Goal: Check status: Check status

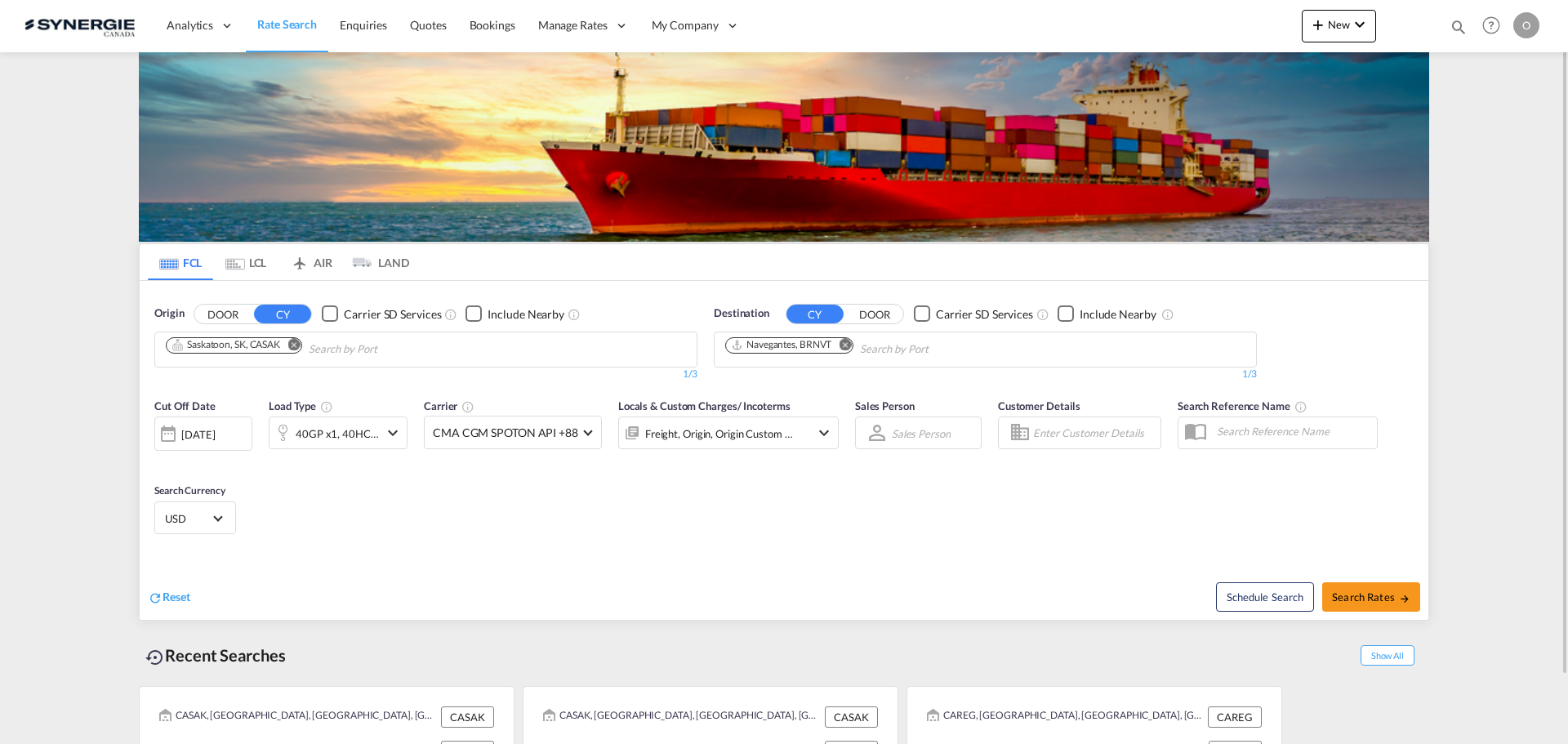
click at [1454, 19] on md-icon "icon-magnify" at bounding box center [1459, 27] width 18 height 18
click at [1382, 24] on input at bounding box center [1336, 27] width 203 height 29
paste input "SYC002742"
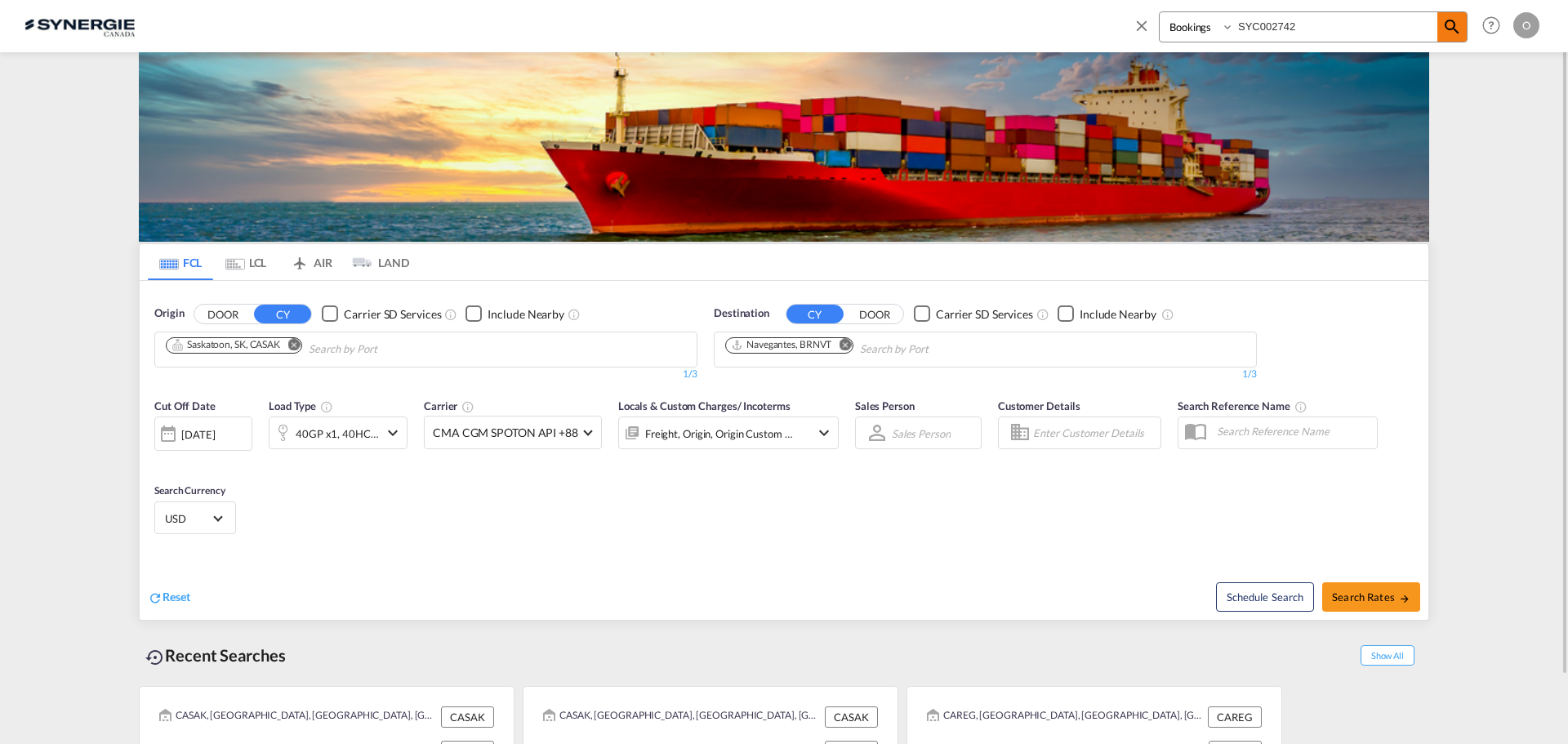
type input "SYC002742"
click at [1452, 33] on md-icon "icon-magnify" at bounding box center [1452, 27] width 19 height 19
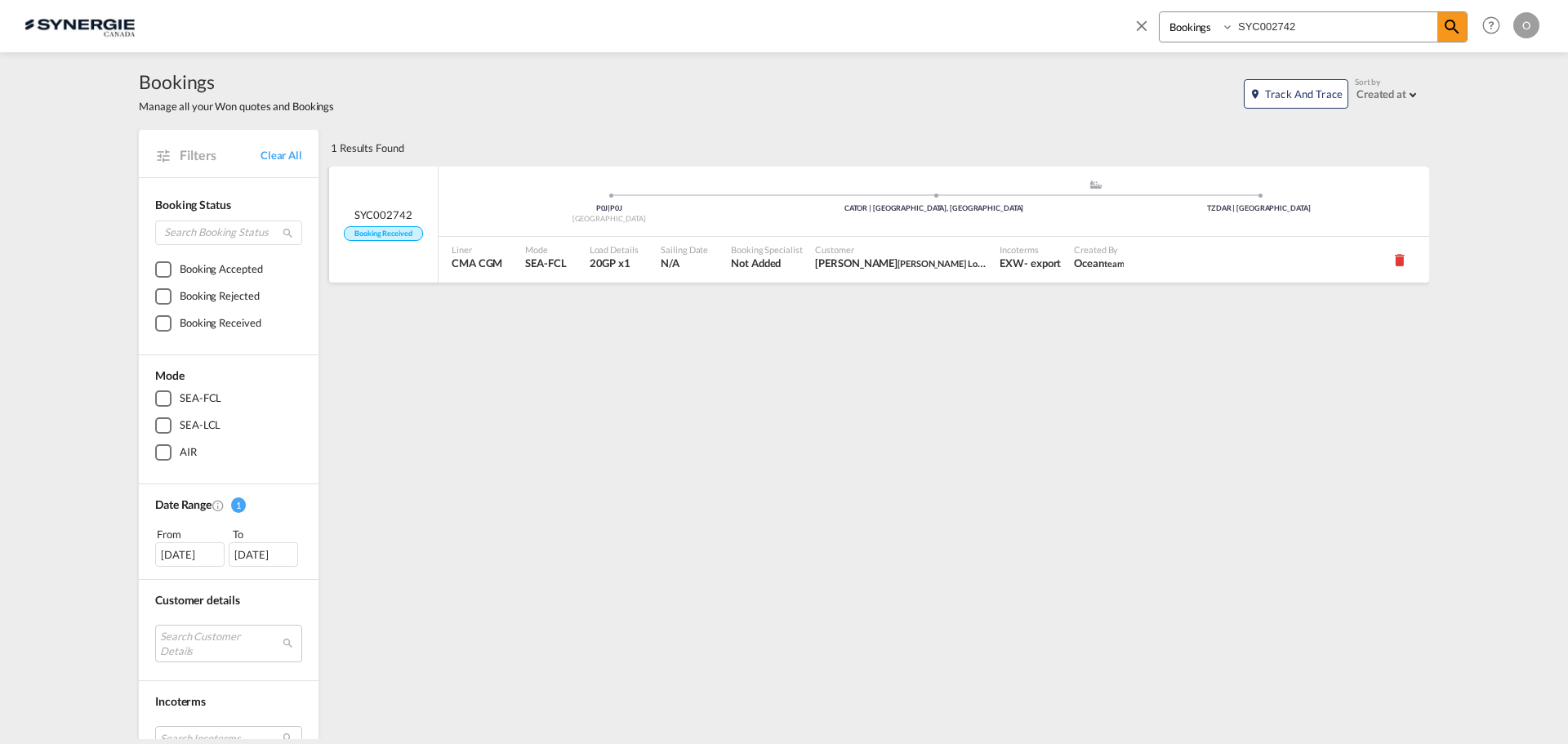
click at [815, 271] on div "Customer Rajh Maharaj Awardz Logistix" at bounding box center [901, 260] width 185 height 46
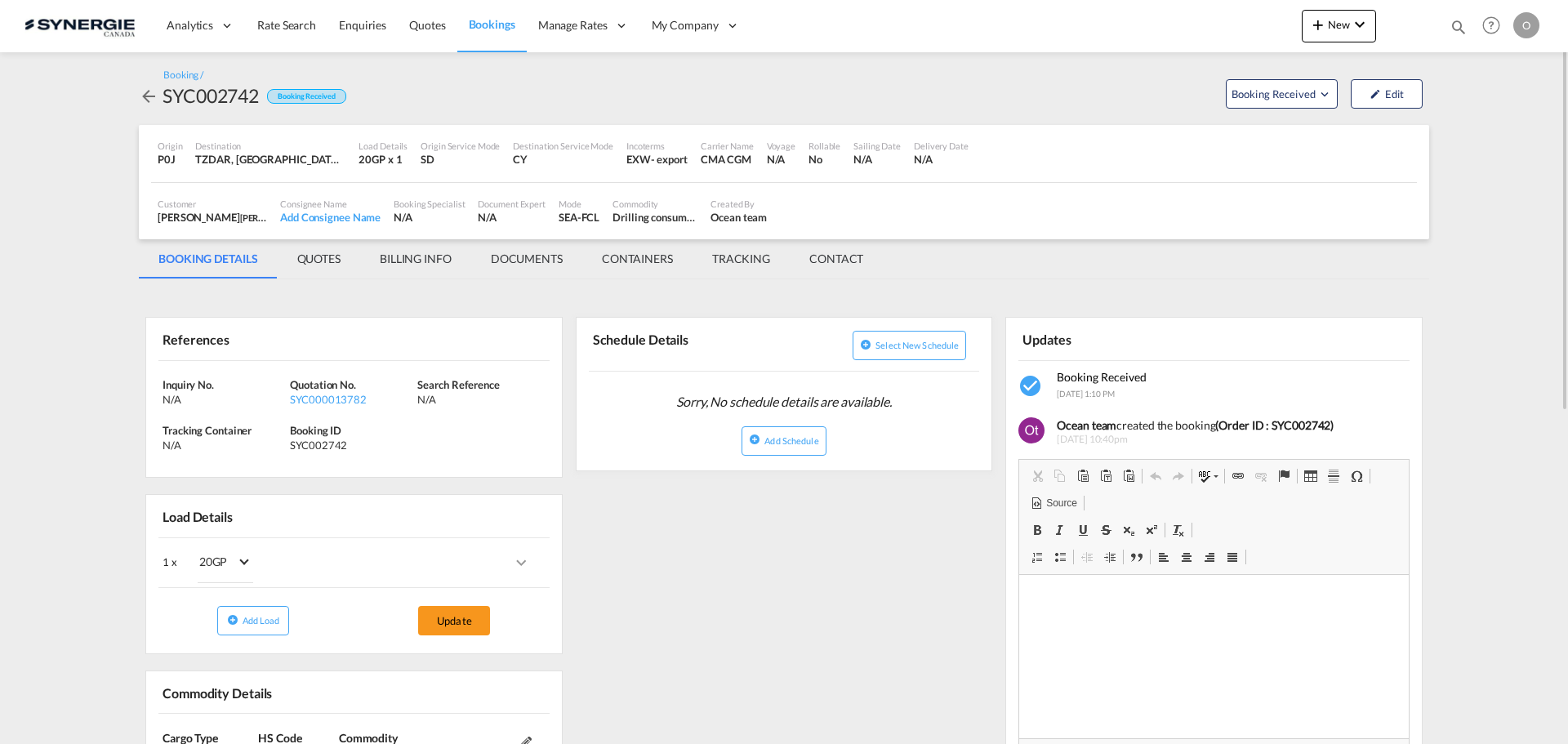
click at [329, 252] on md-tab-item "QUOTES" at bounding box center [319, 259] width 82 height 39
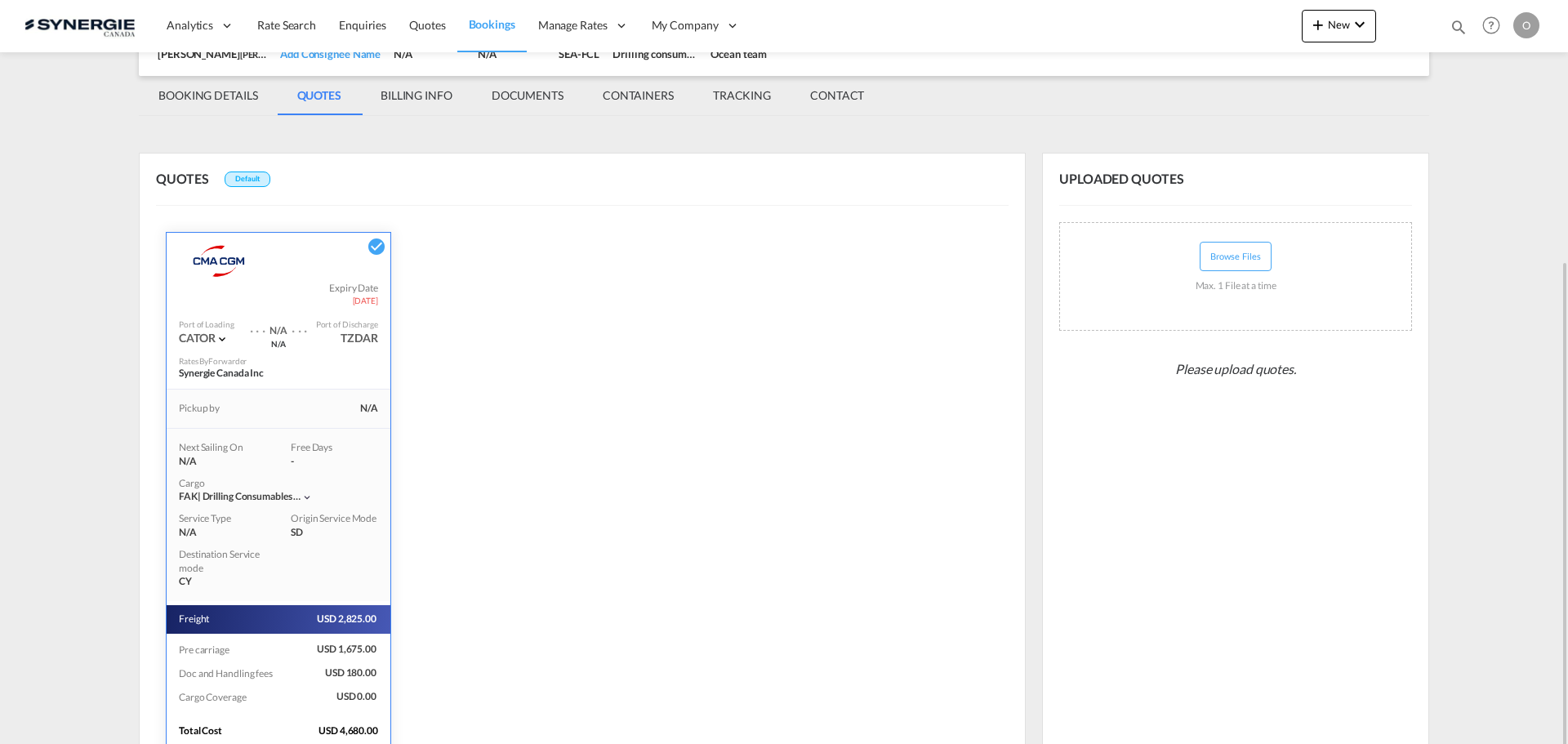
scroll to position [272, 0]
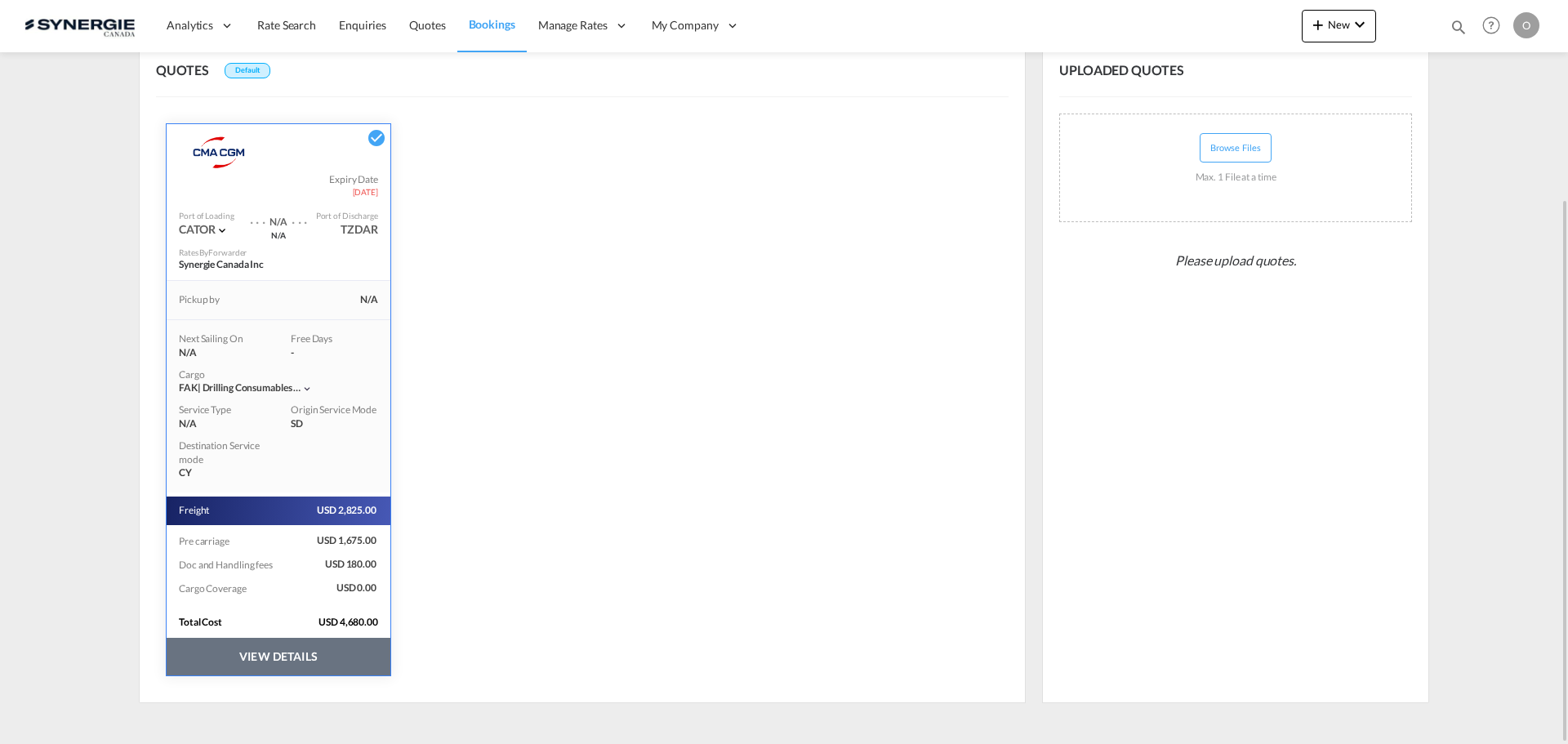
click at [336, 661] on button "VIEW DETAILS" at bounding box center [278, 657] width 224 height 38
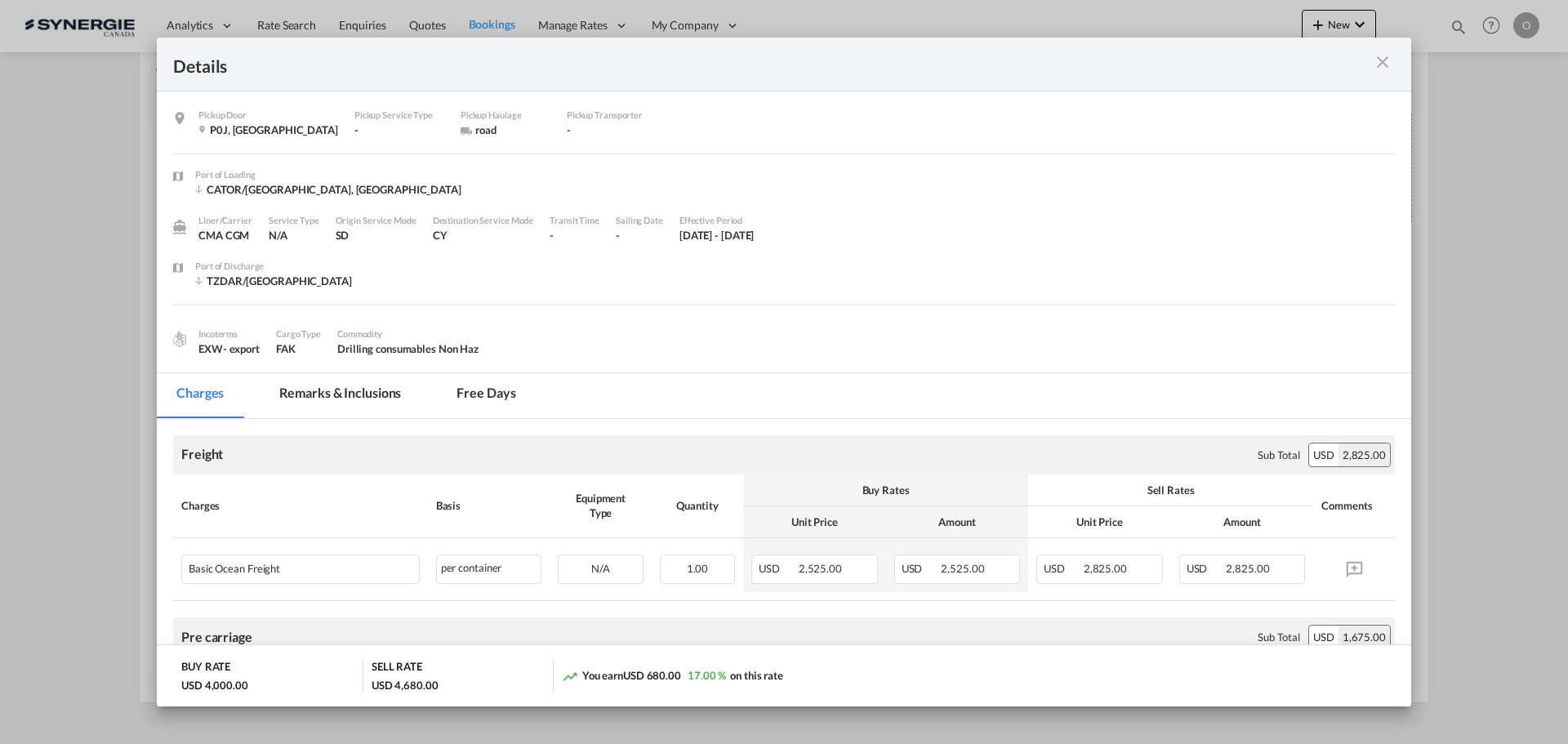
click at [376, 399] on md-tab-item "Remarks & Inclusions" at bounding box center [340, 395] width 161 height 45
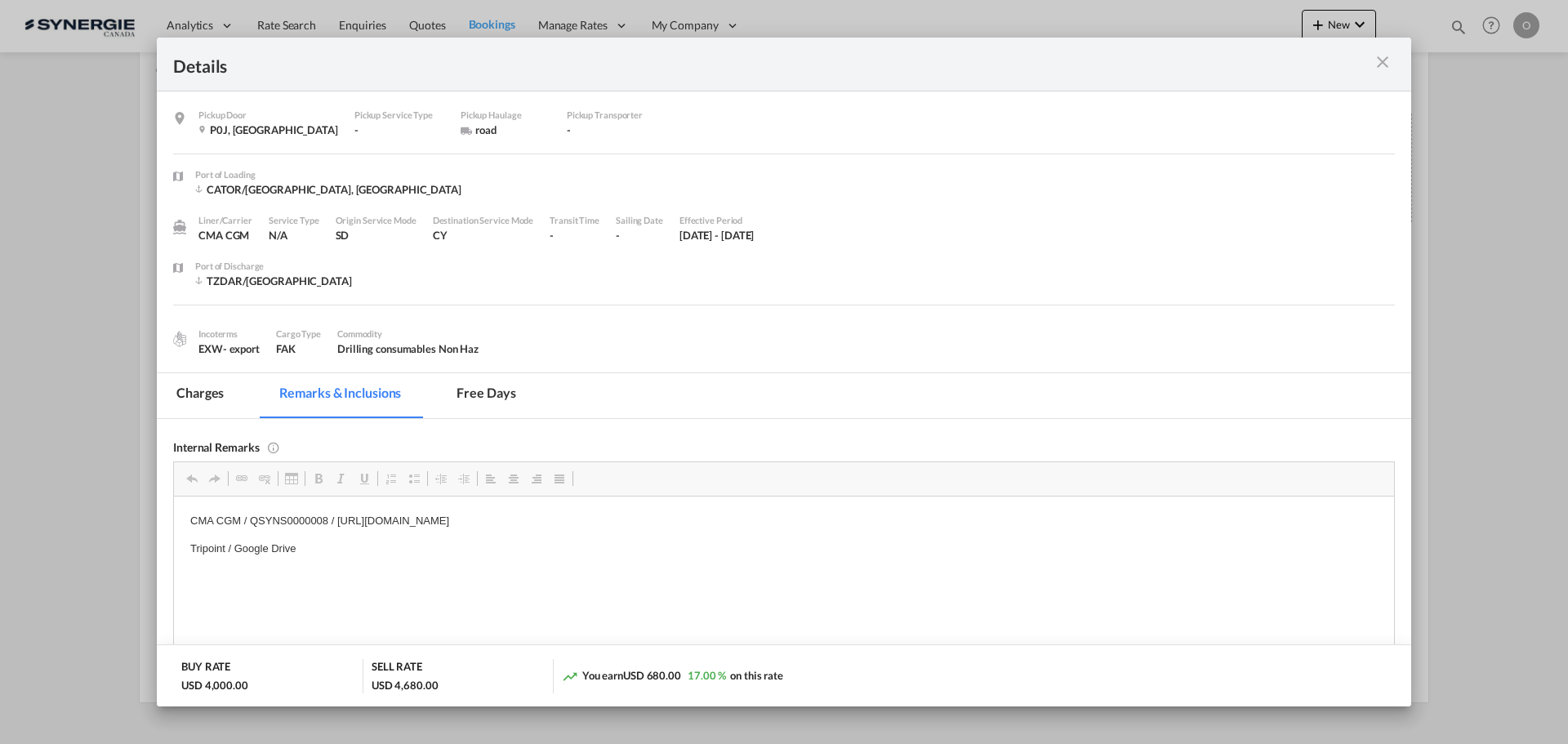
scroll to position [0, 0]
click at [294, 523] on p "CMA CGM / QSYNS0000008 / [URL][DOMAIN_NAME]" at bounding box center [784, 521] width 1187 height 17
copy p "QSYNS0000008"
click at [1396, 65] on div "Details" at bounding box center [784, 65] width 1254 height 54
click at [1388, 66] on md-icon "icon-close m-3 fg-AAA8AD cursor" at bounding box center [1382, 62] width 19 height 19
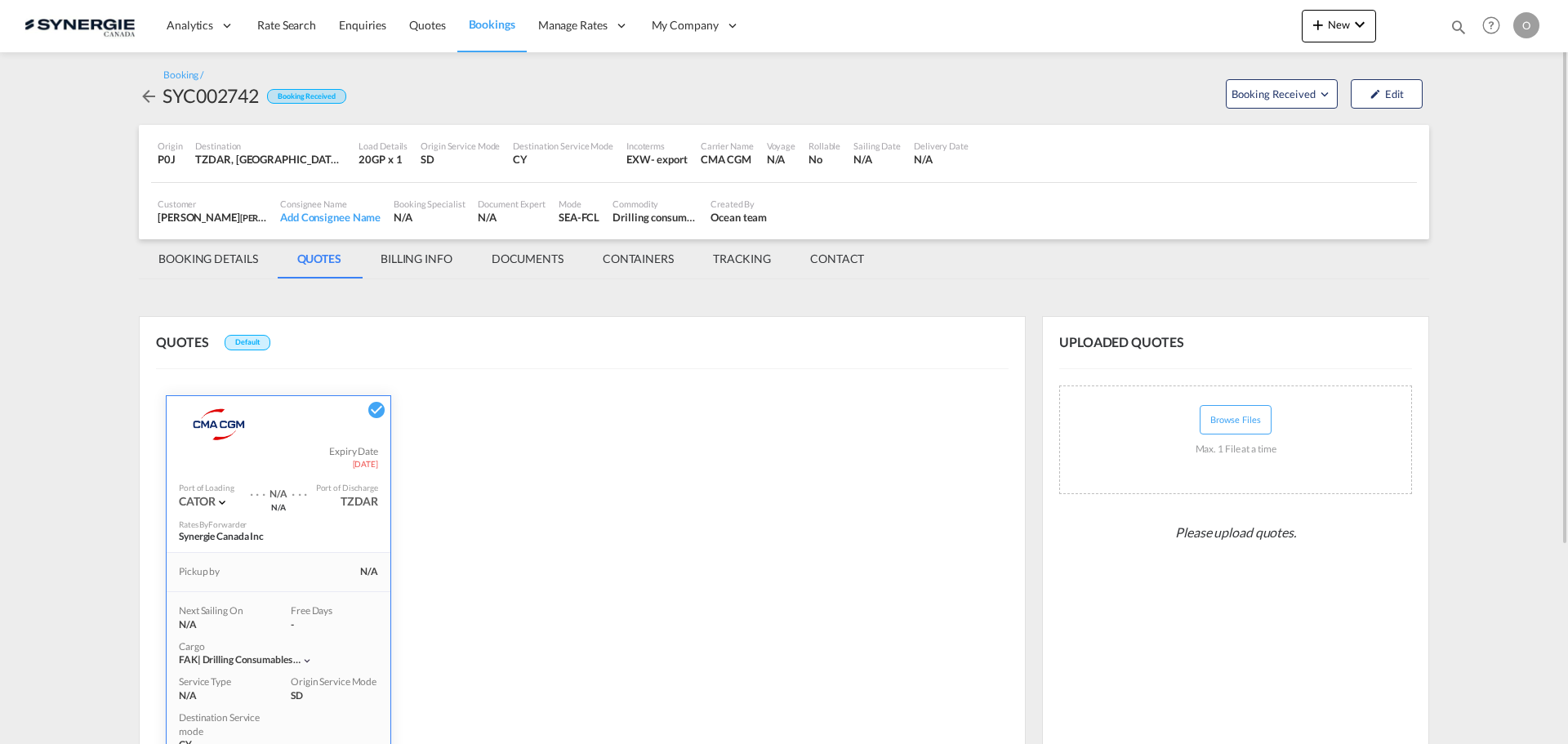
click at [1459, 24] on md-icon "icon-magnify" at bounding box center [1459, 27] width 18 height 18
click at [1366, 27] on input at bounding box center [1336, 27] width 203 height 29
paste input "SYC002735"
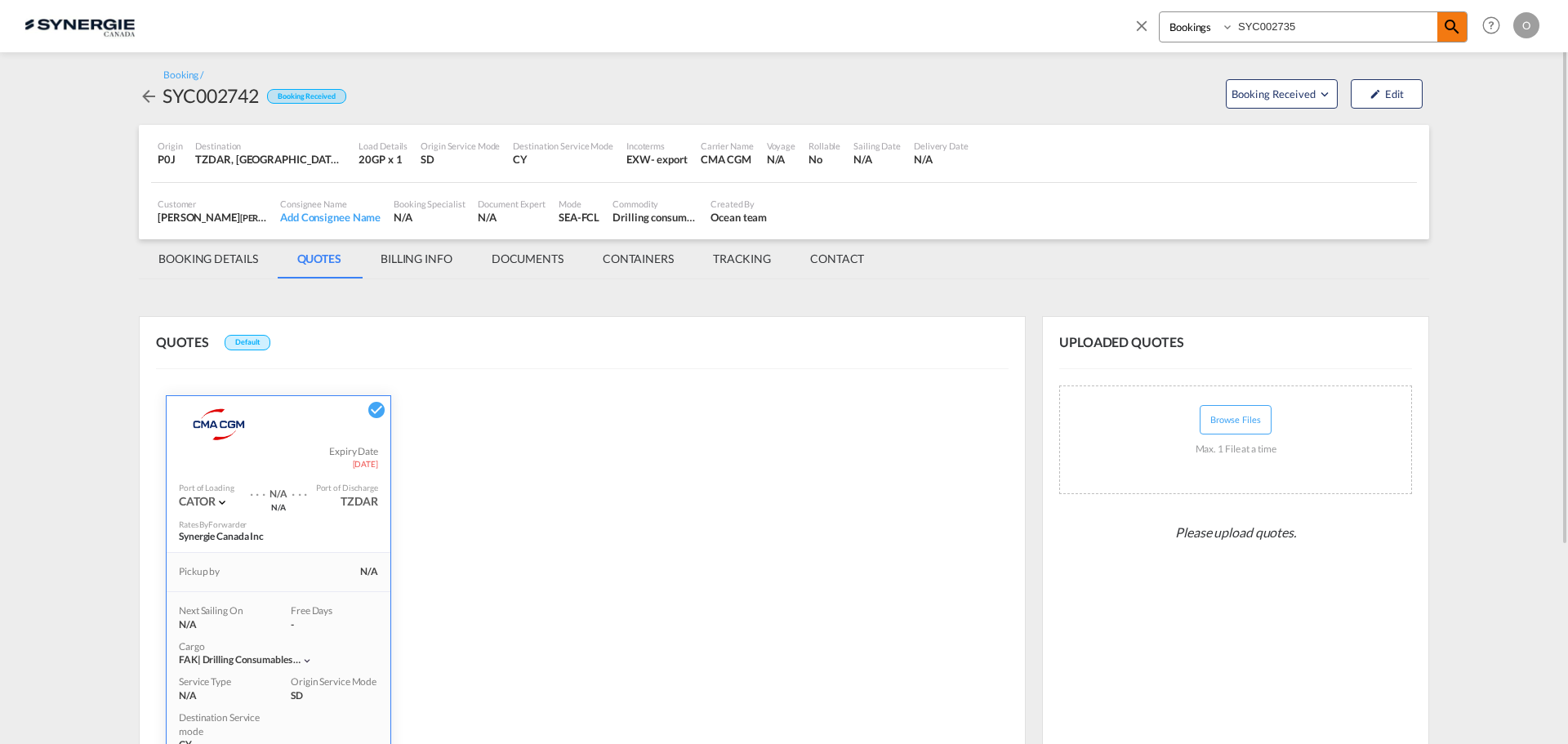
type input "SYC002735"
click at [1450, 26] on md-icon "icon-magnify" at bounding box center [1452, 27] width 19 height 19
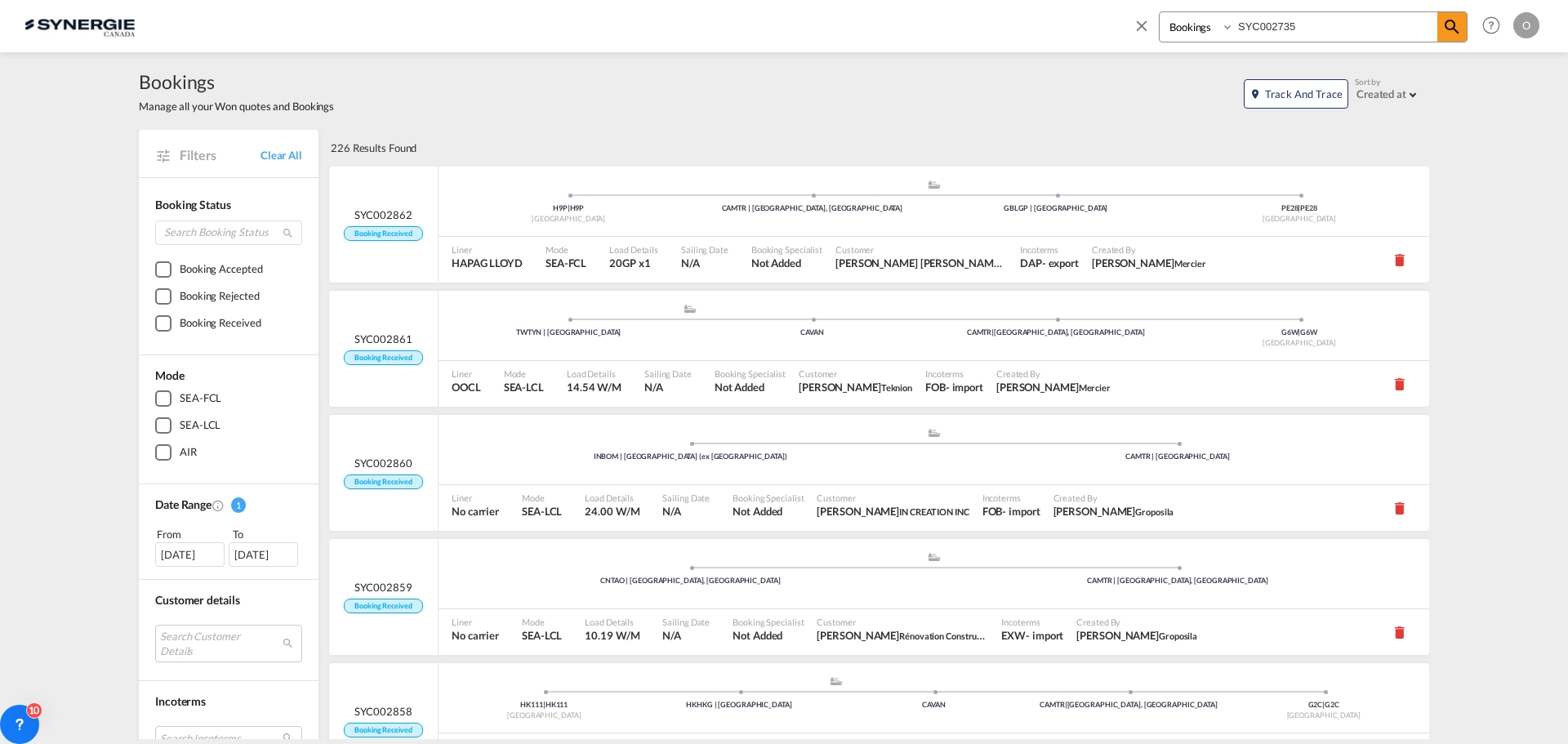
click at [1371, 17] on input "SYC002735" at bounding box center [1336, 27] width 203 height 29
drag, startPoint x: 1372, startPoint y: 25, endPoint x: 931, endPoint y: 25, distance: 441.0
click at [931, 25] on div "Bookings Quotes Enquiries SYC002735 Help Resources Product Release O My Profile…" at bounding box center [784, 25] width 1519 height 50
drag, startPoint x: 1446, startPoint y: 33, endPoint x: 1083, endPoint y: 111, distance: 371.3
click at [1448, 32] on md-icon "icon-magnify" at bounding box center [1452, 27] width 19 height 19
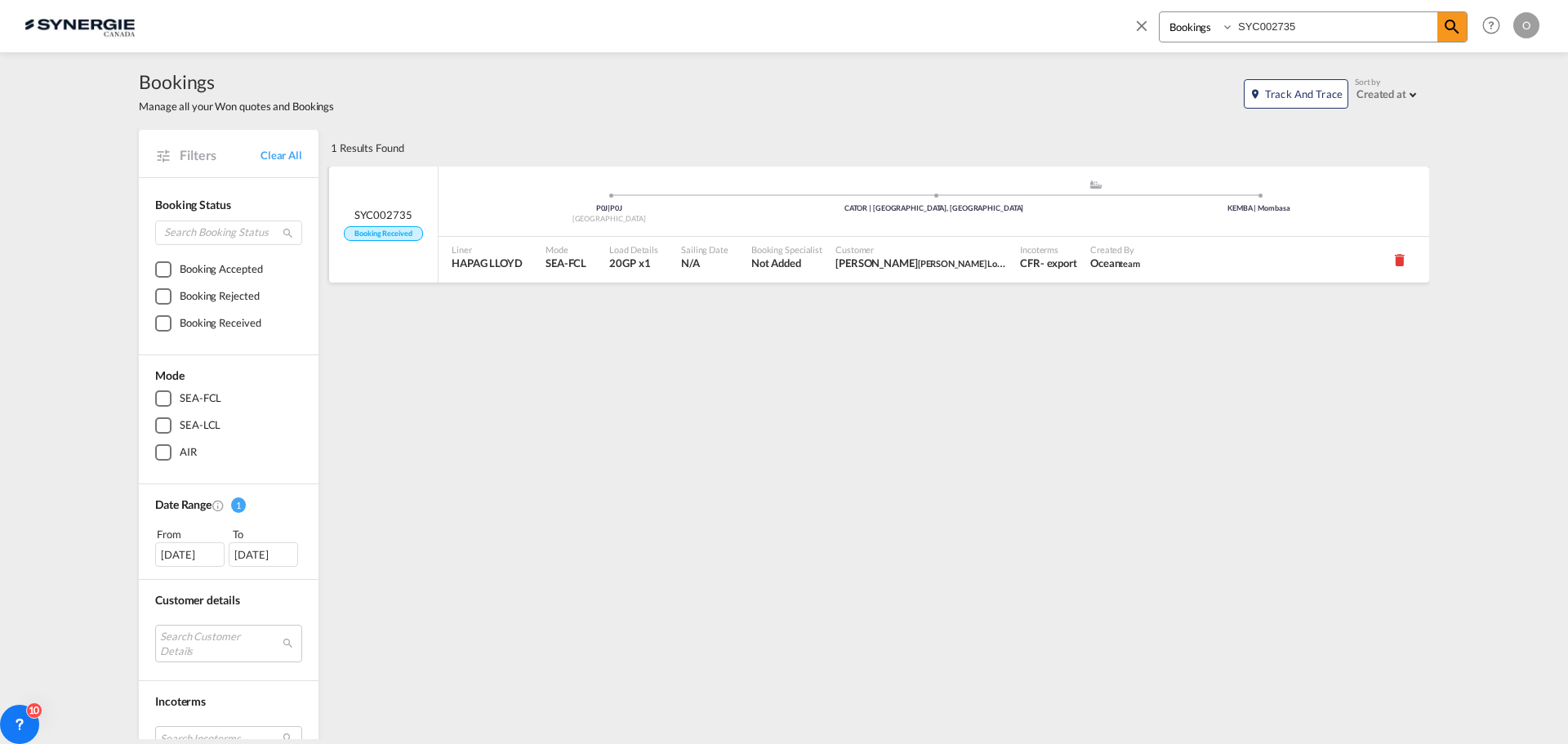
click at [857, 245] on span "Customer" at bounding box center [921, 249] width 171 height 13
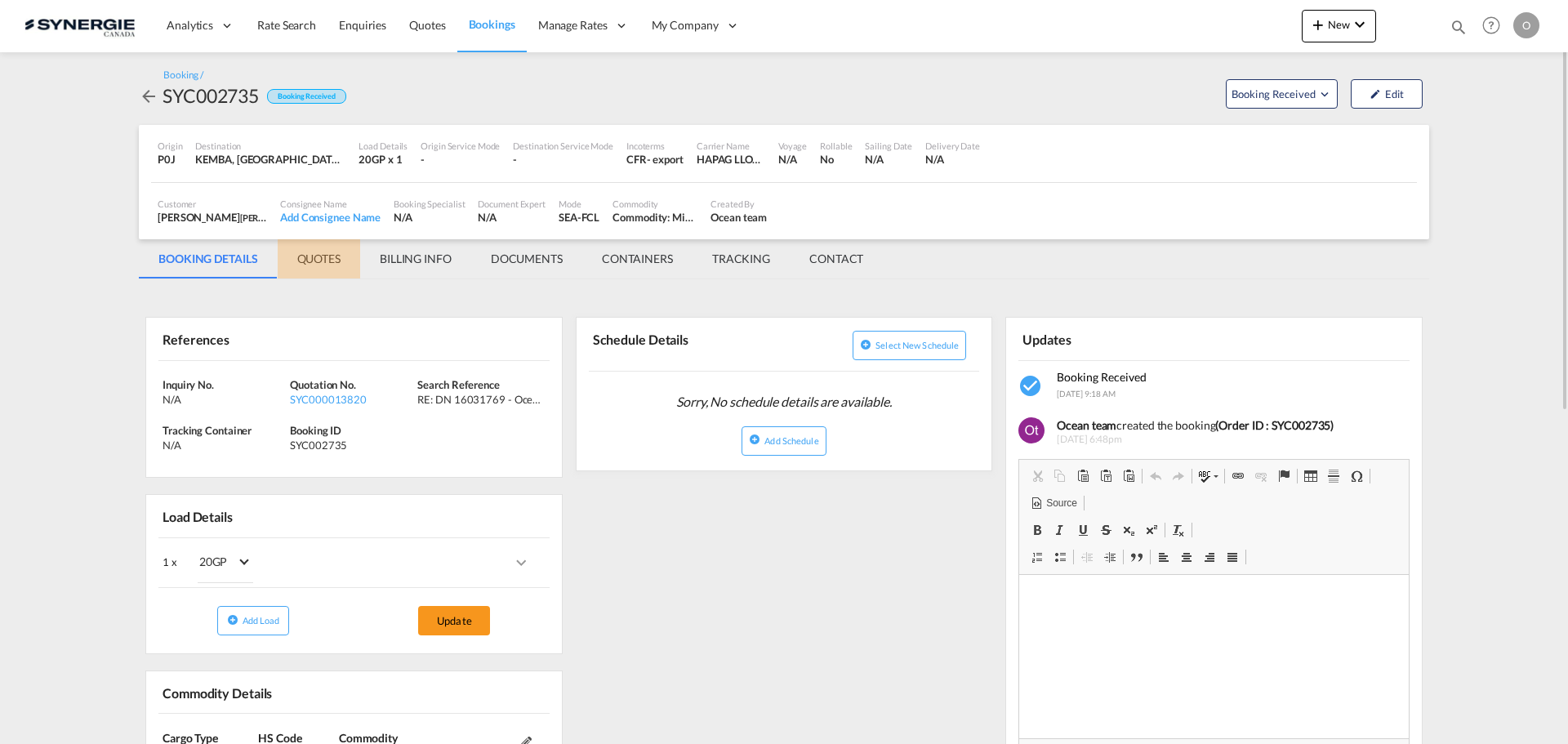
click at [325, 263] on md-tab-item "QUOTES" at bounding box center [319, 259] width 82 height 39
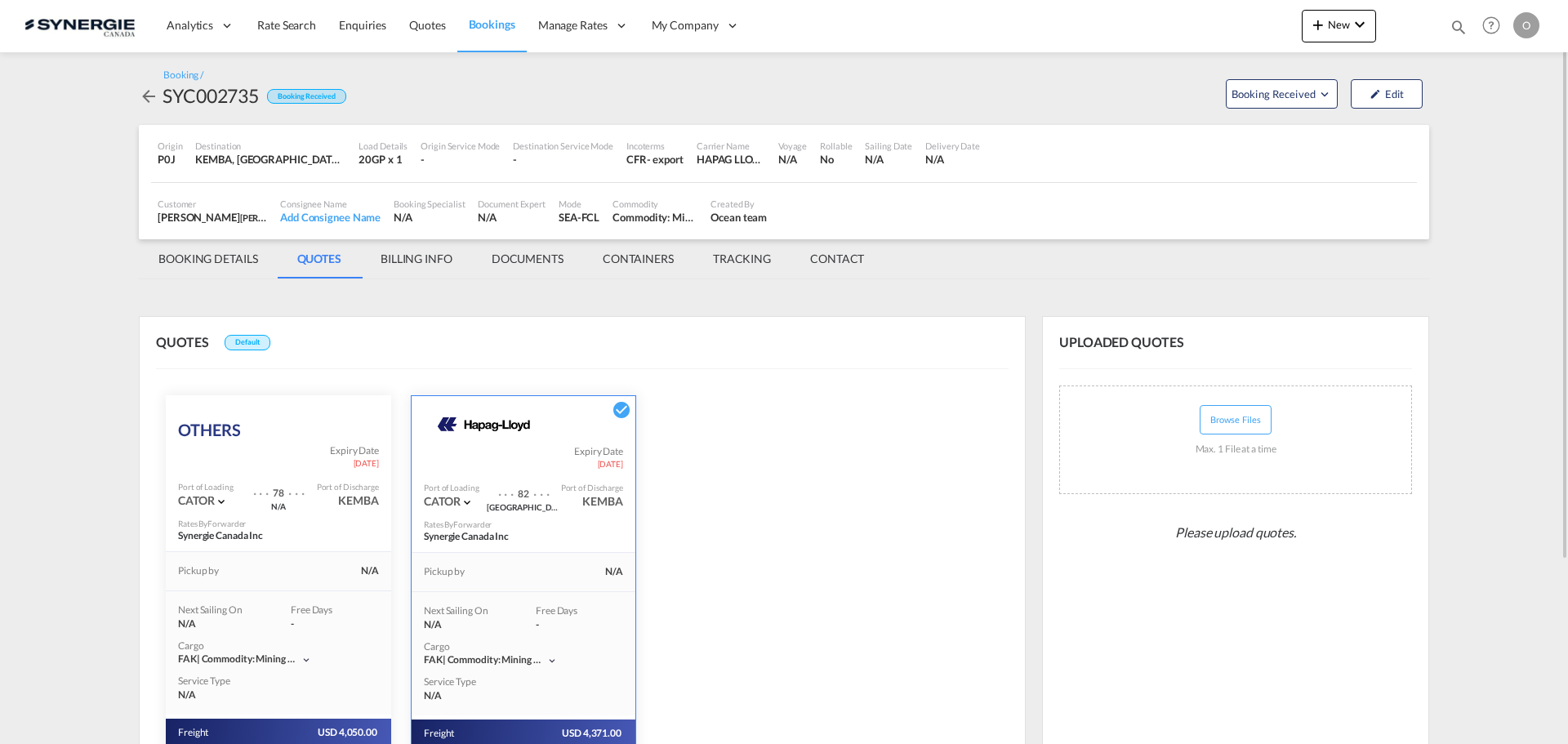
scroll to position [247, 0]
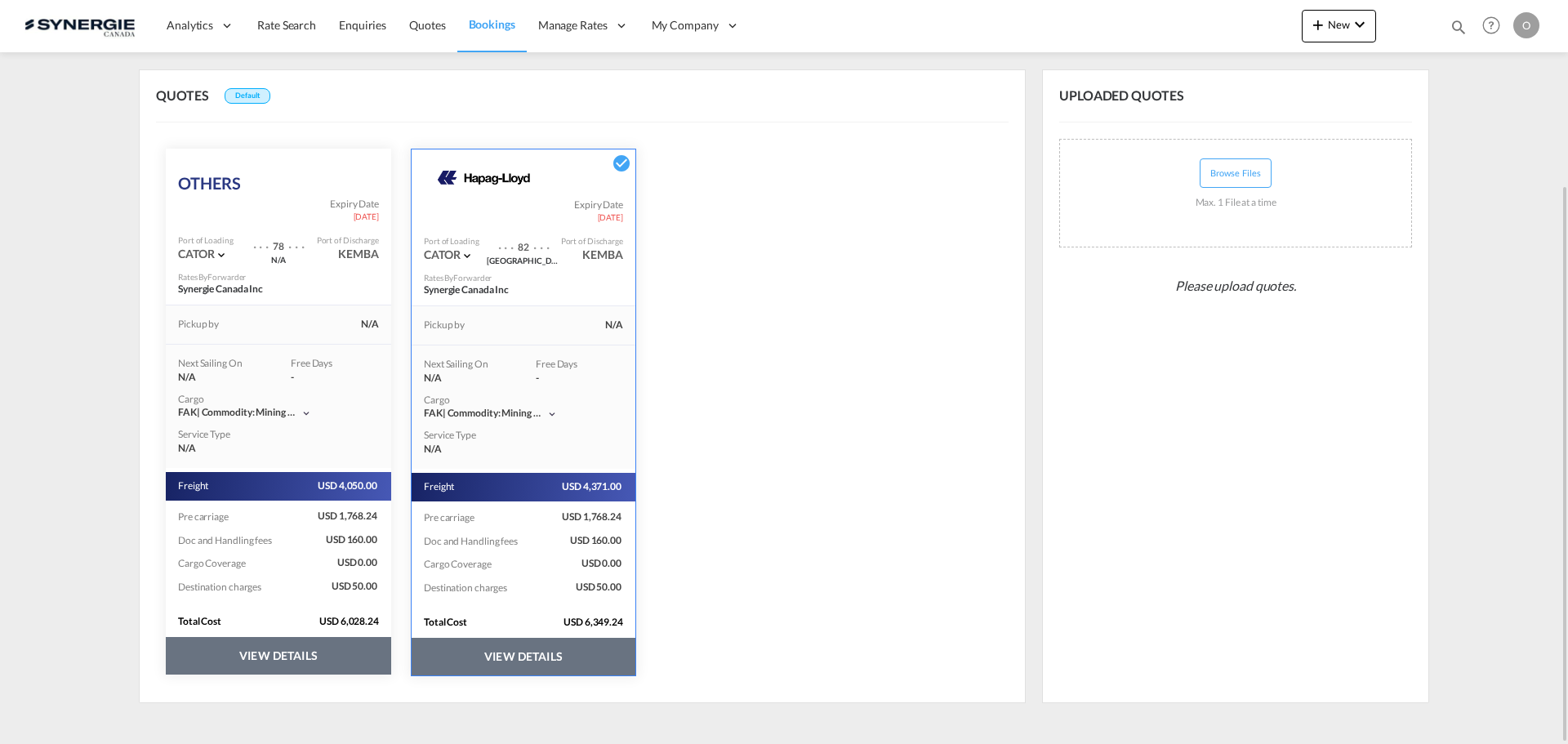
click at [279, 652] on button "VIEW DETAILS" at bounding box center [278, 656] width 226 height 38
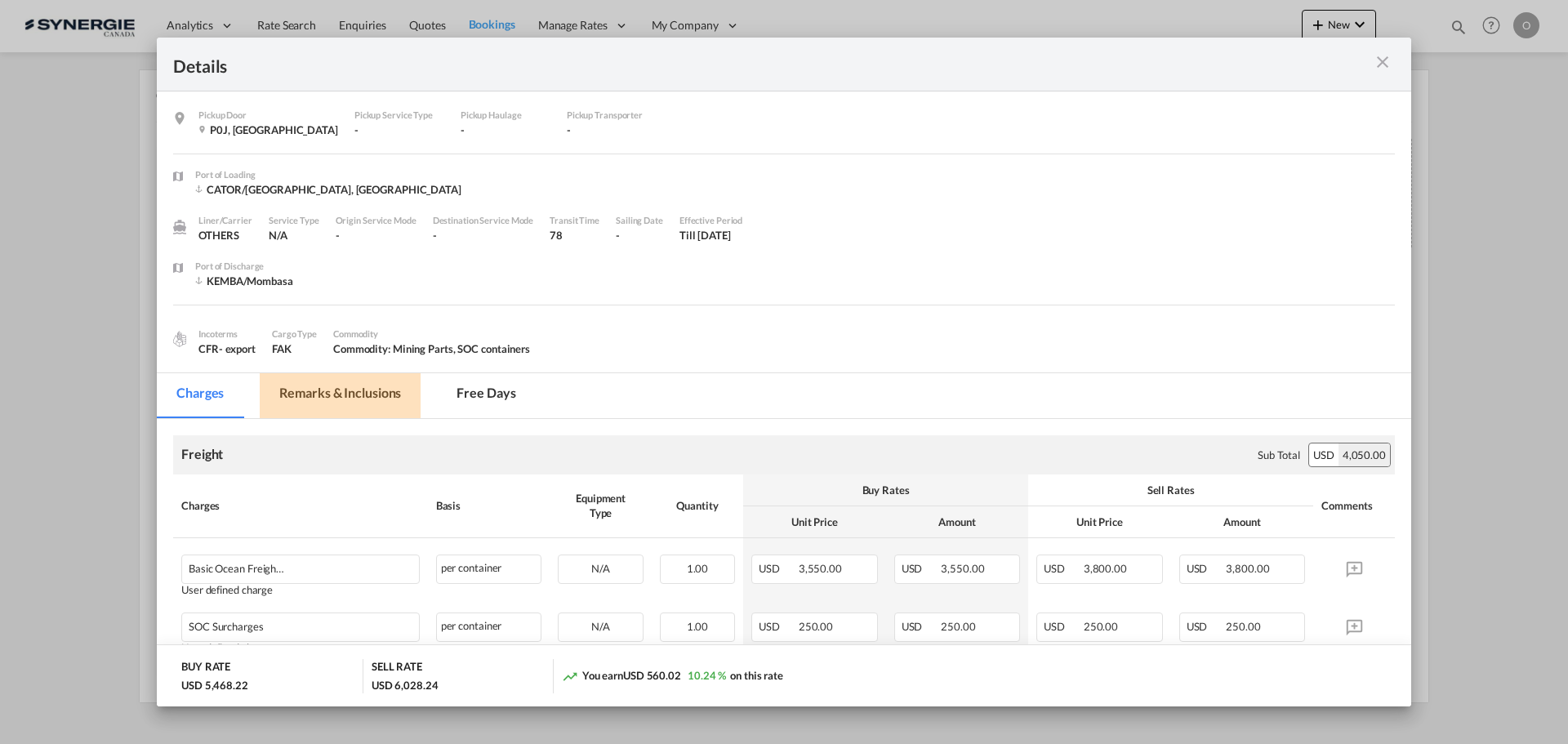
click at [335, 400] on md-tab-item "Remarks & Inclusions" at bounding box center [340, 395] width 161 height 45
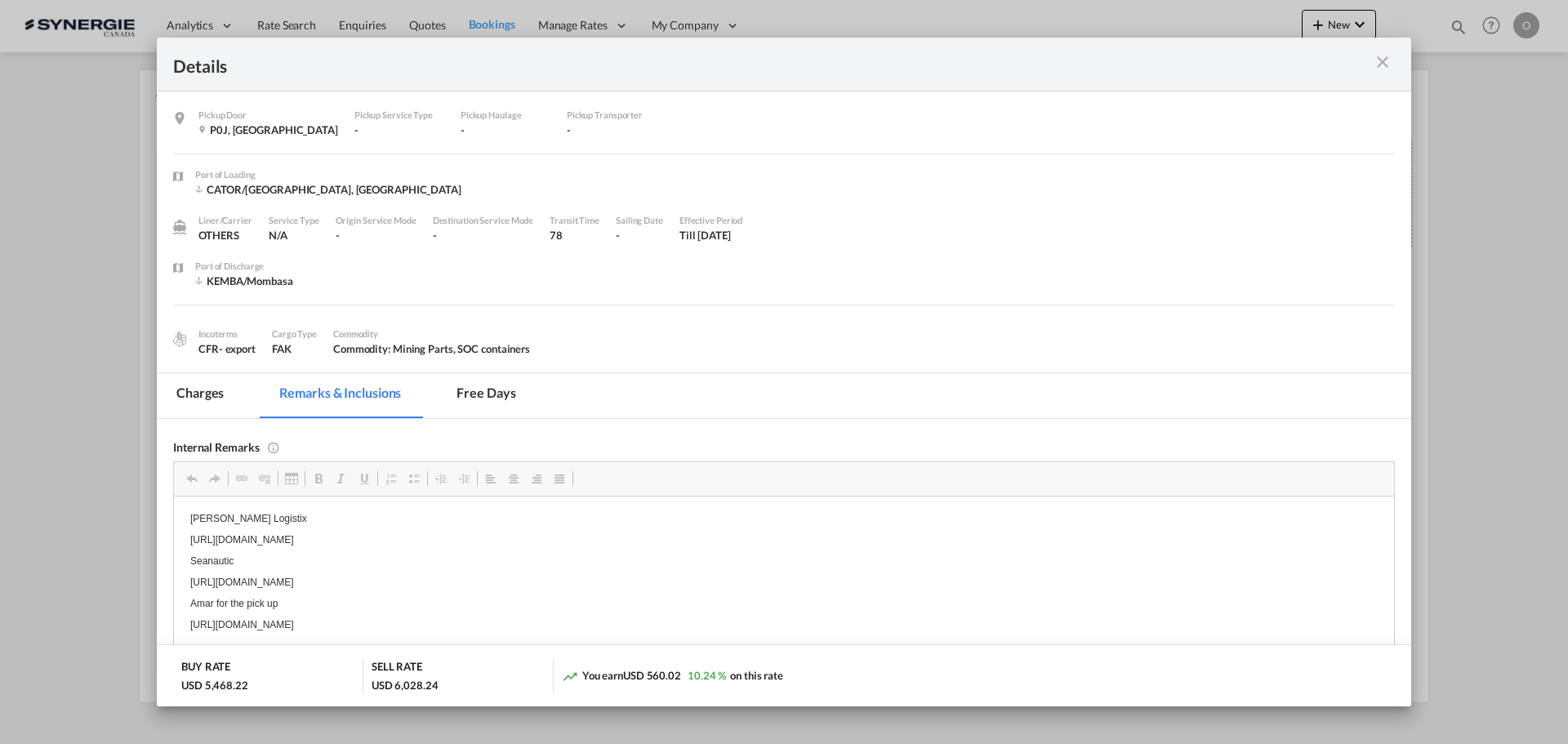
scroll to position [8, 0]
drag, startPoint x: 189, startPoint y: 582, endPoint x: 519, endPoint y: 580, distance: 330.0
drag, startPoint x: 185, startPoint y: 595, endPoint x: 643, endPoint y: 596, distance: 458.0
click at [643, 596] on html "Awardz Logistix https://app.frontapp.com/open/msg_1gv0h973?key=Saq7sp_IWRK5jSbO…" at bounding box center [784, 581] width 1220 height 188
copy p "https://app.frontapp.com/open/msg_1gwiv7in?key=V-rXr9RahNbqgzOfMG5t0gxUmMhyZVgW"
